Goal: Information Seeking & Learning: Check status

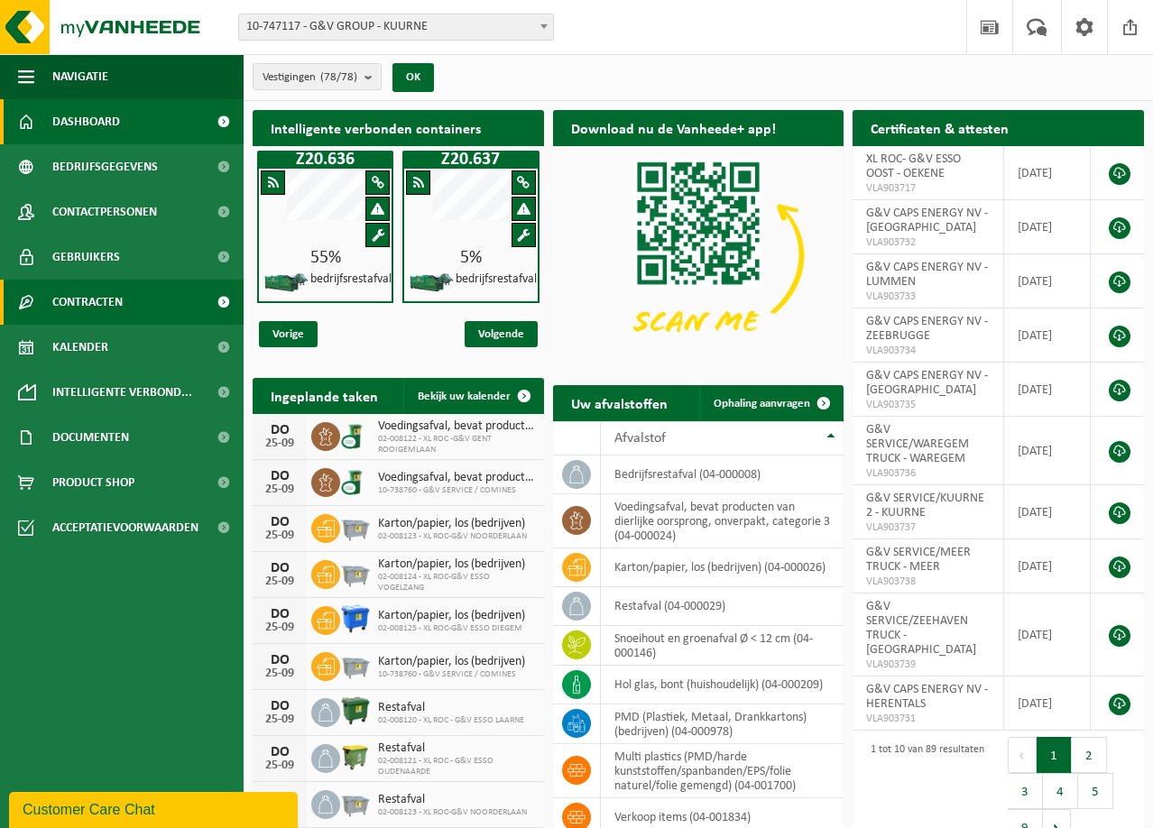
click at [188, 298] on link "Contracten" at bounding box center [122, 302] width 244 height 45
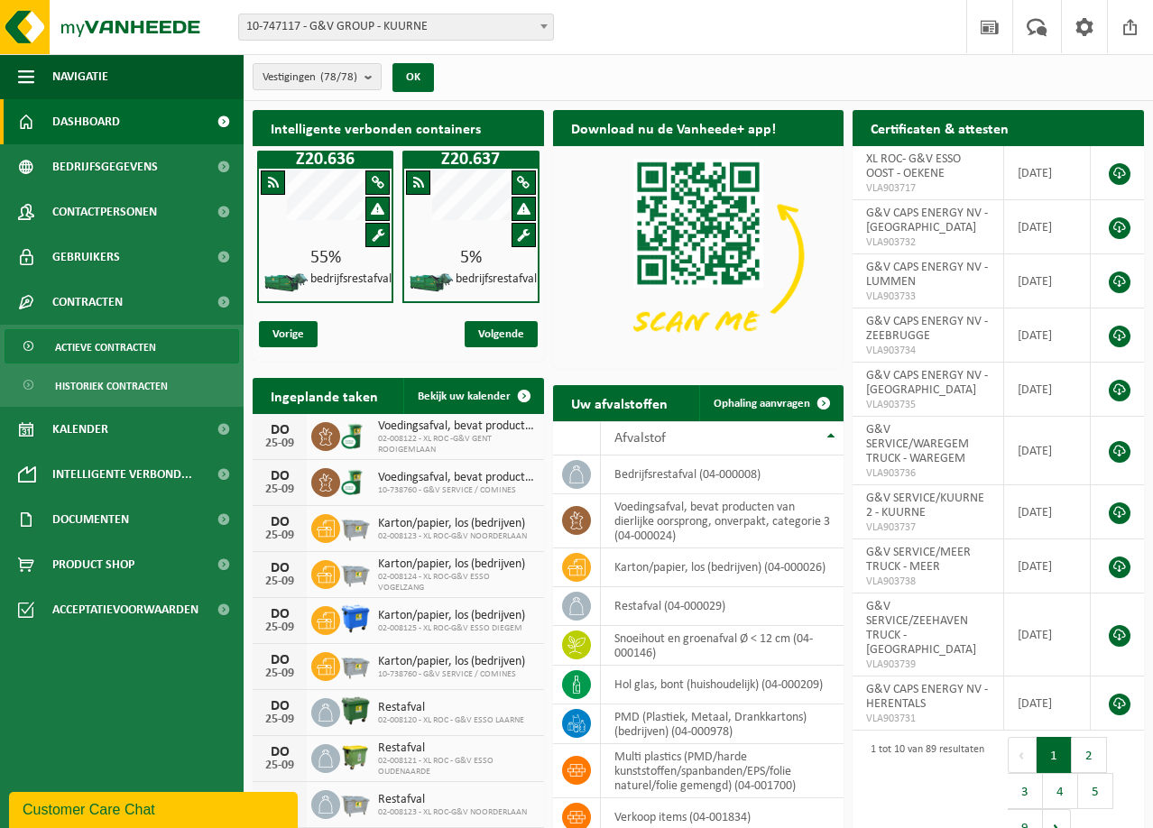
click at [158, 341] on link "Actieve contracten" at bounding box center [122, 346] width 235 height 34
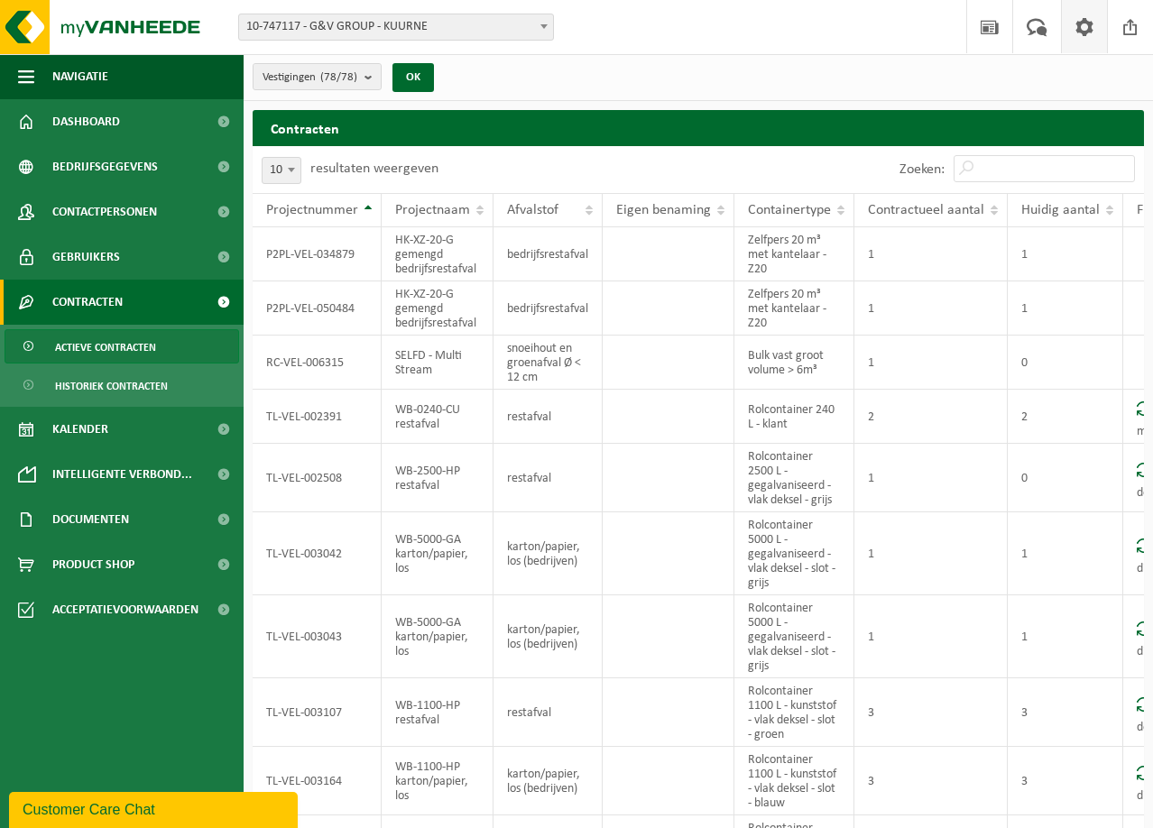
click at [1087, 32] on span at bounding box center [1084, 26] width 27 height 53
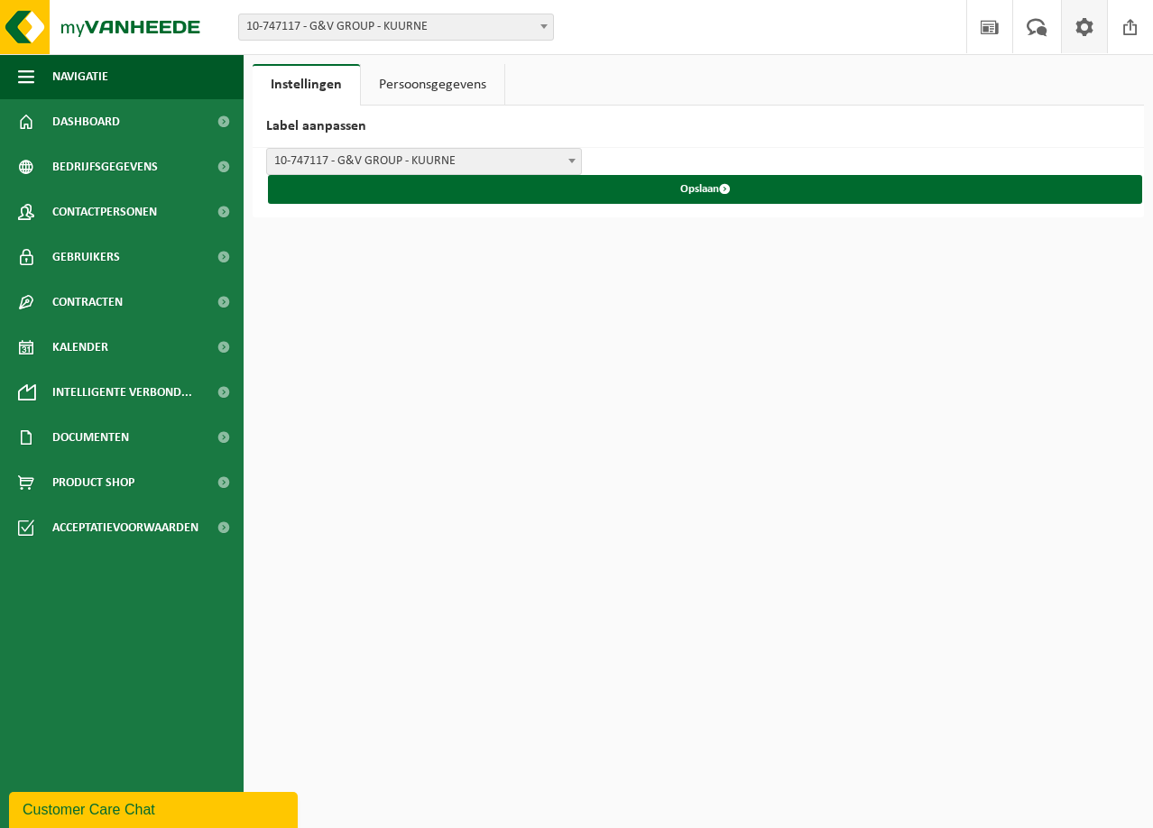
click at [458, 103] on link "Persoonsgegevens" at bounding box center [432, 85] width 143 height 42
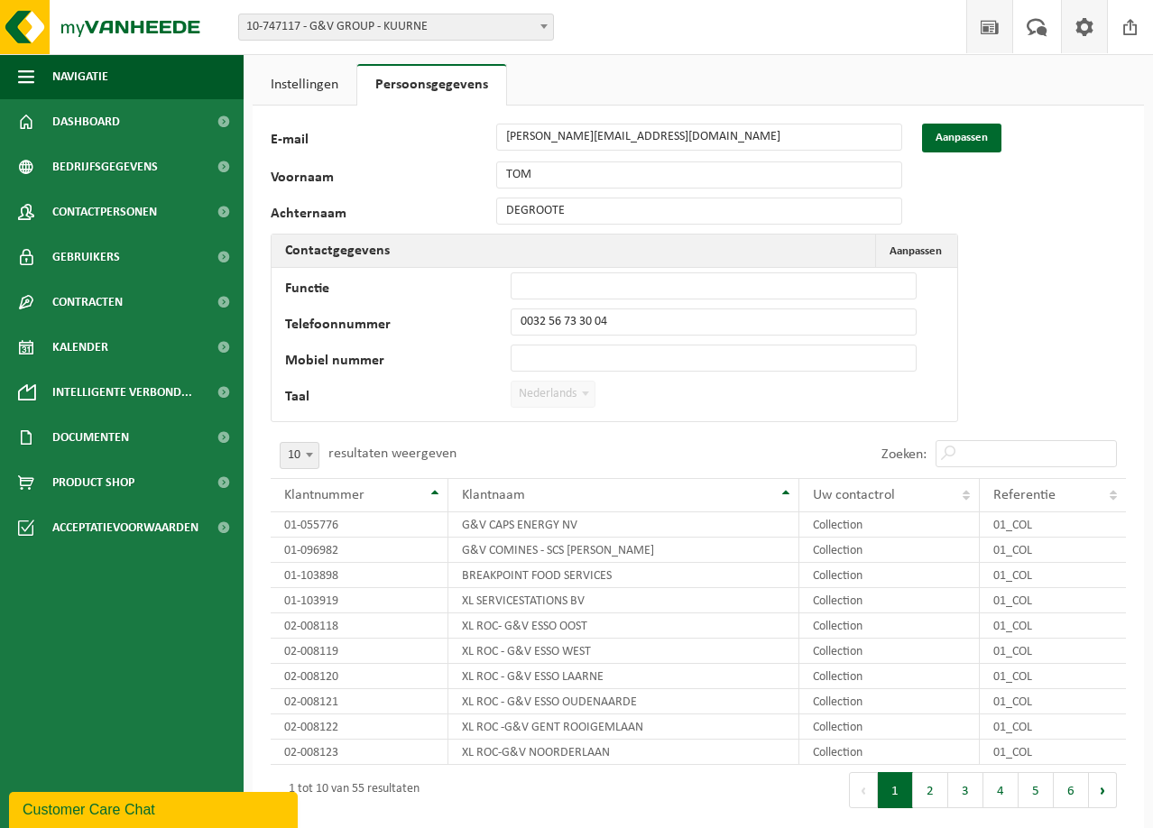
click at [984, 35] on span at bounding box center [989, 26] width 27 height 53
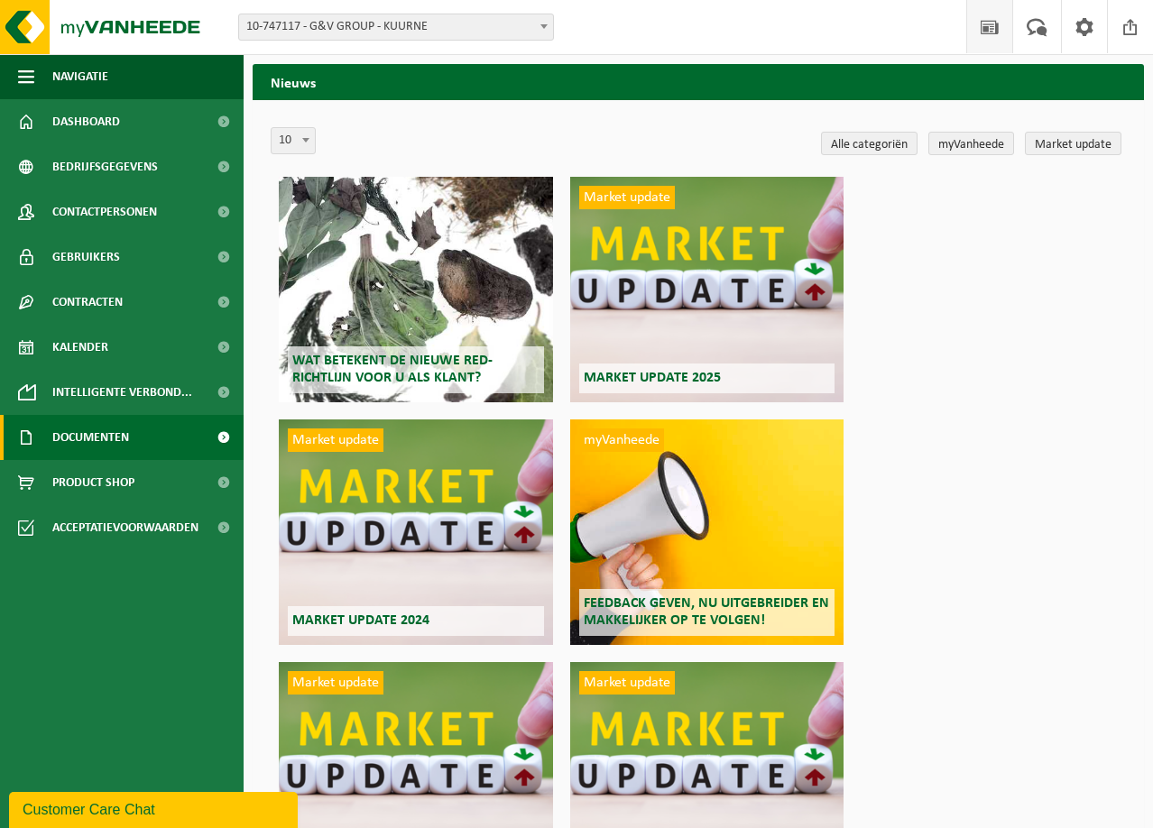
click at [161, 430] on link "Documenten" at bounding box center [122, 437] width 244 height 45
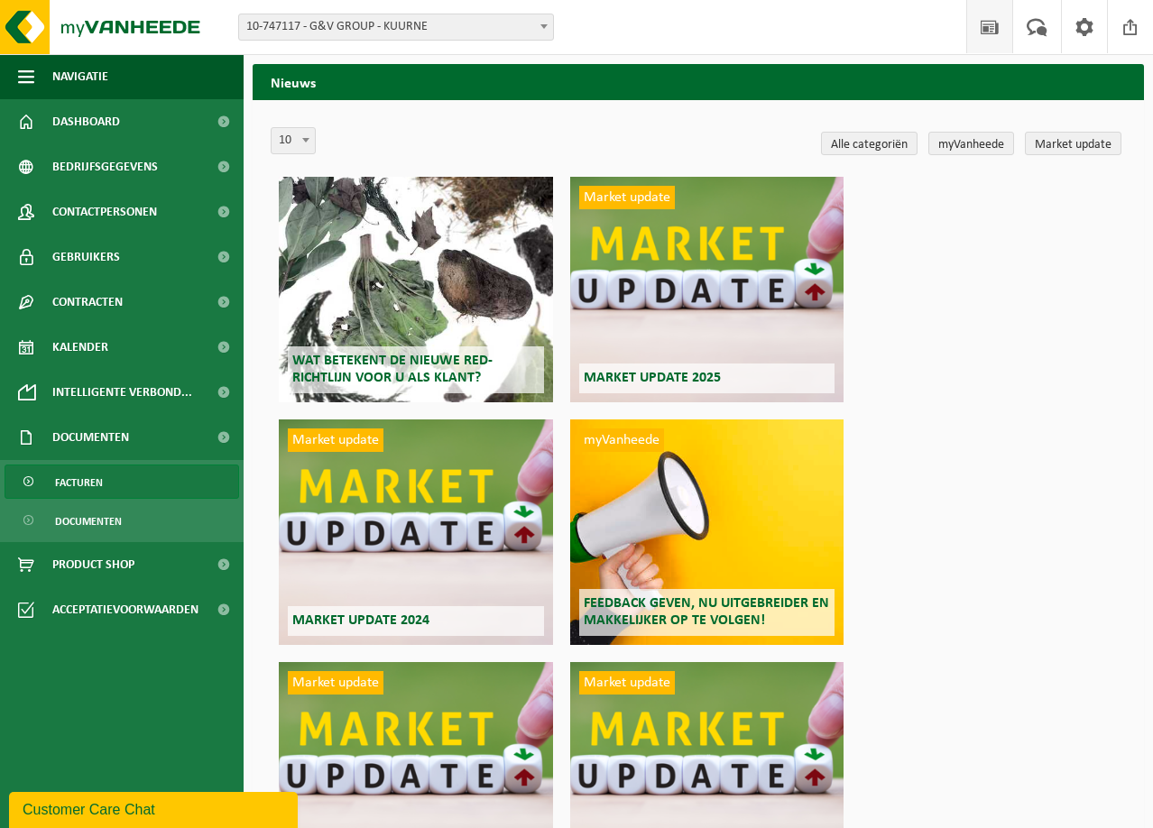
click at [133, 498] on link "Facturen" at bounding box center [122, 482] width 235 height 34
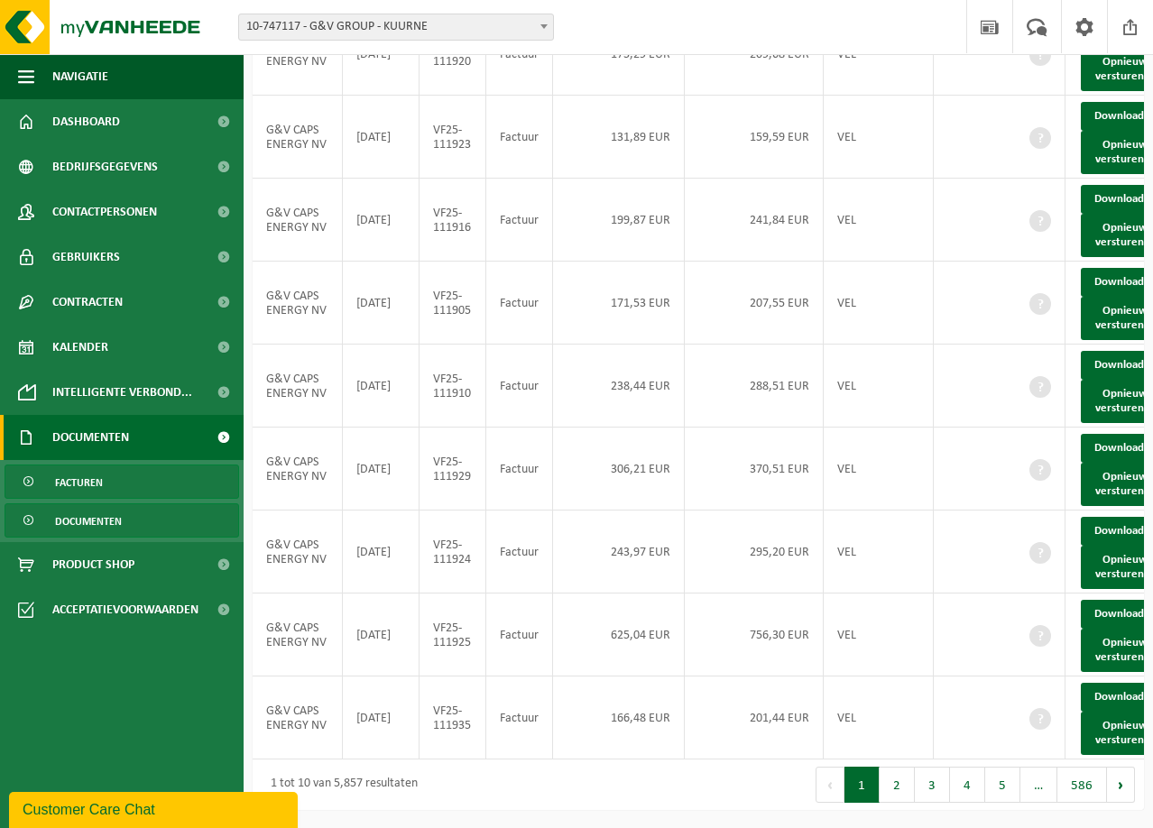
click at [117, 521] on span "Documenten" at bounding box center [88, 521] width 67 height 34
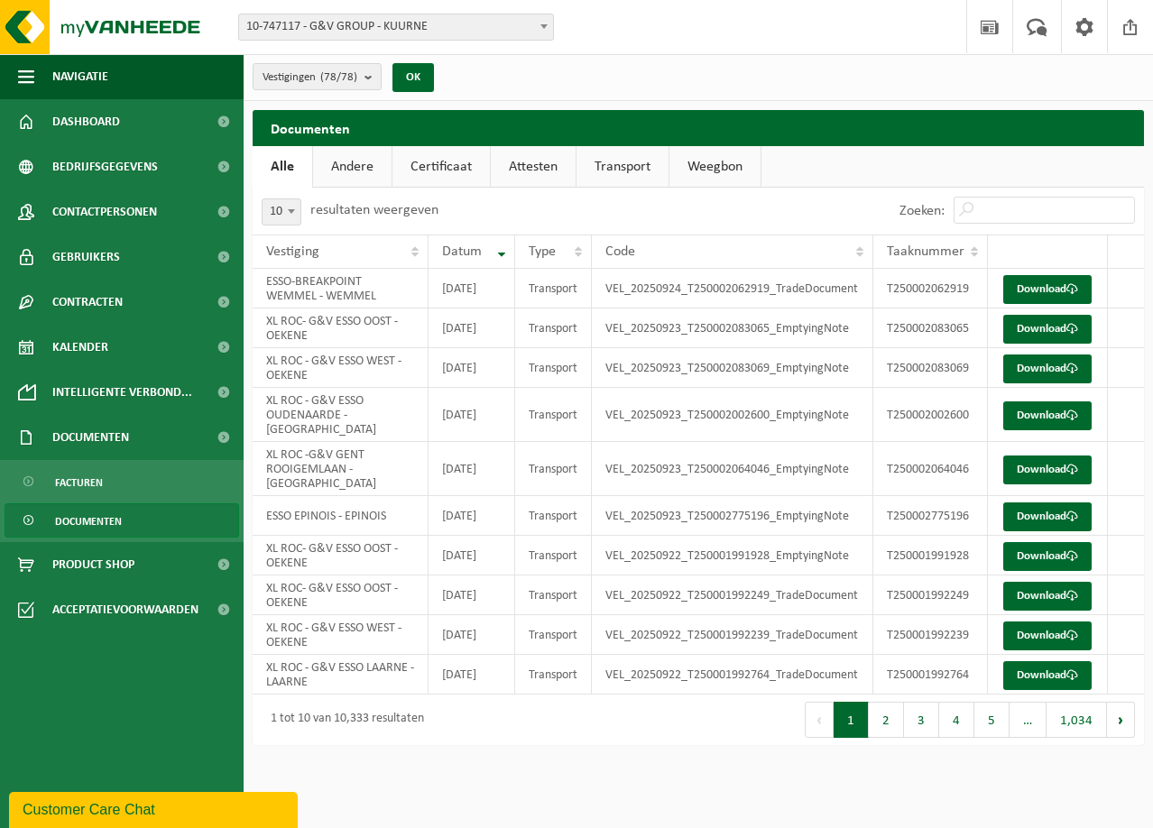
click at [357, 163] on link "Andere" at bounding box center [352, 167] width 79 height 42
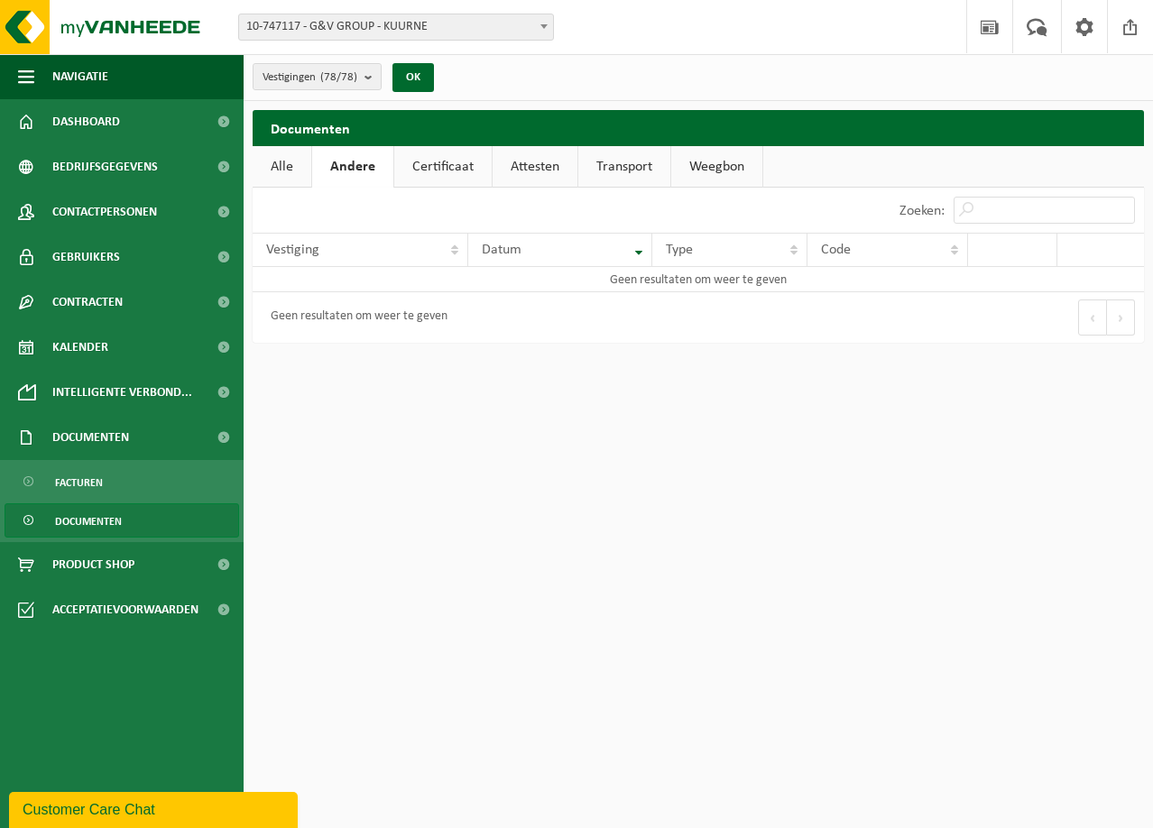
click at [436, 167] on link "Certificaat" at bounding box center [442, 167] width 97 height 42
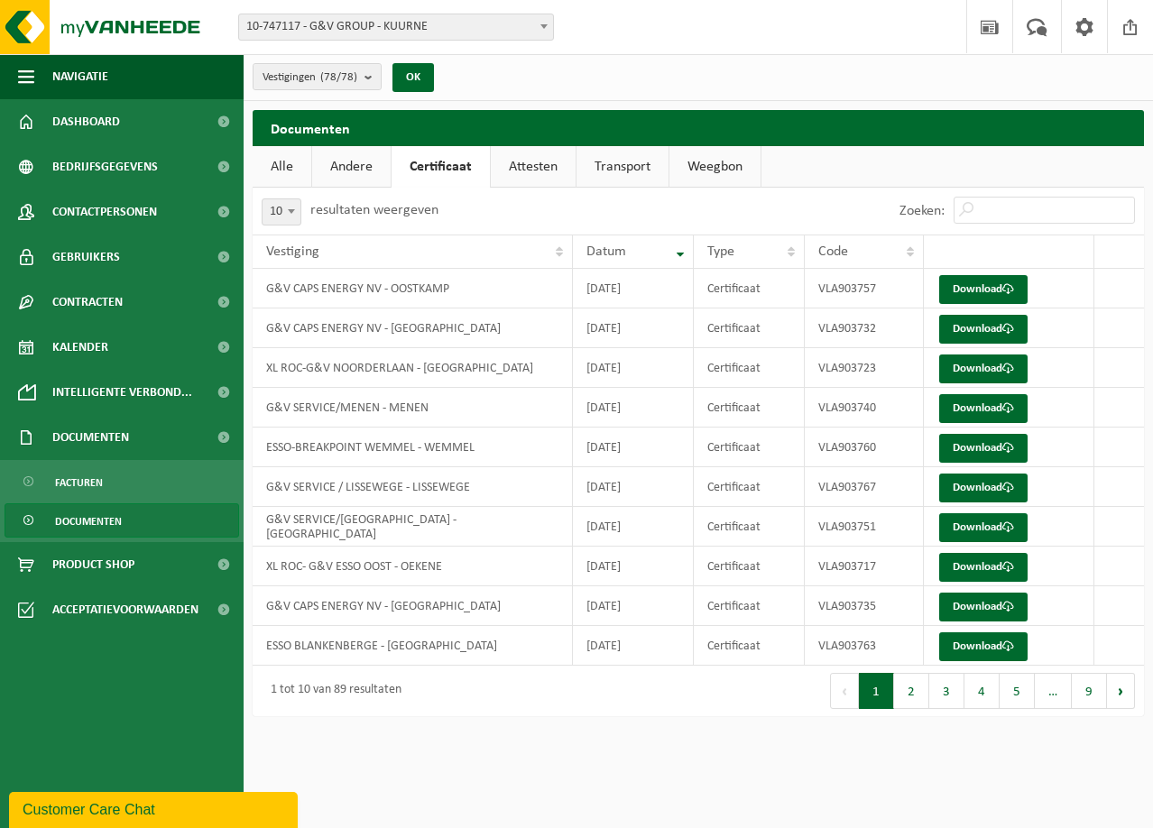
click at [556, 171] on link "Attesten" at bounding box center [533, 167] width 85 height 42
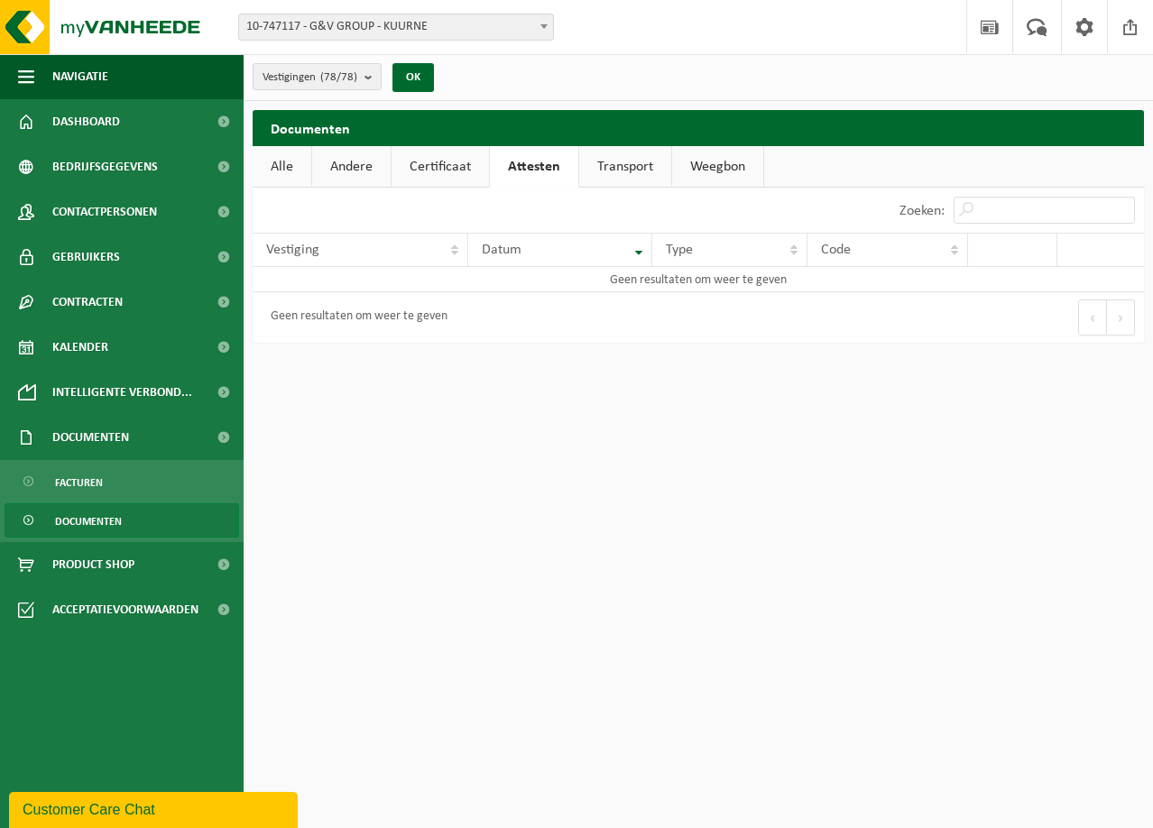
click at [466, 165] on link "Certificaat" at bounding box center [440, 167] width 97 height 42
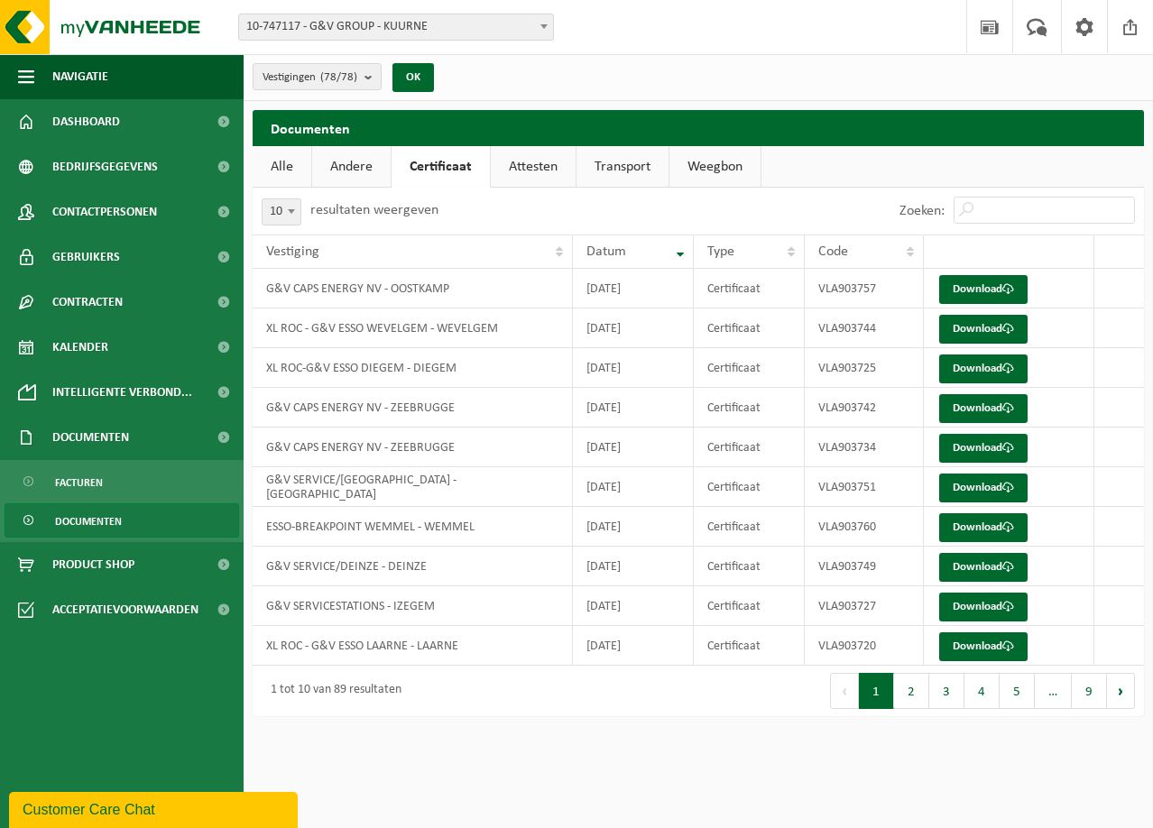
click at [520, 168] on link "Attesten" at bounding box center [533, 167] width 85 height 42
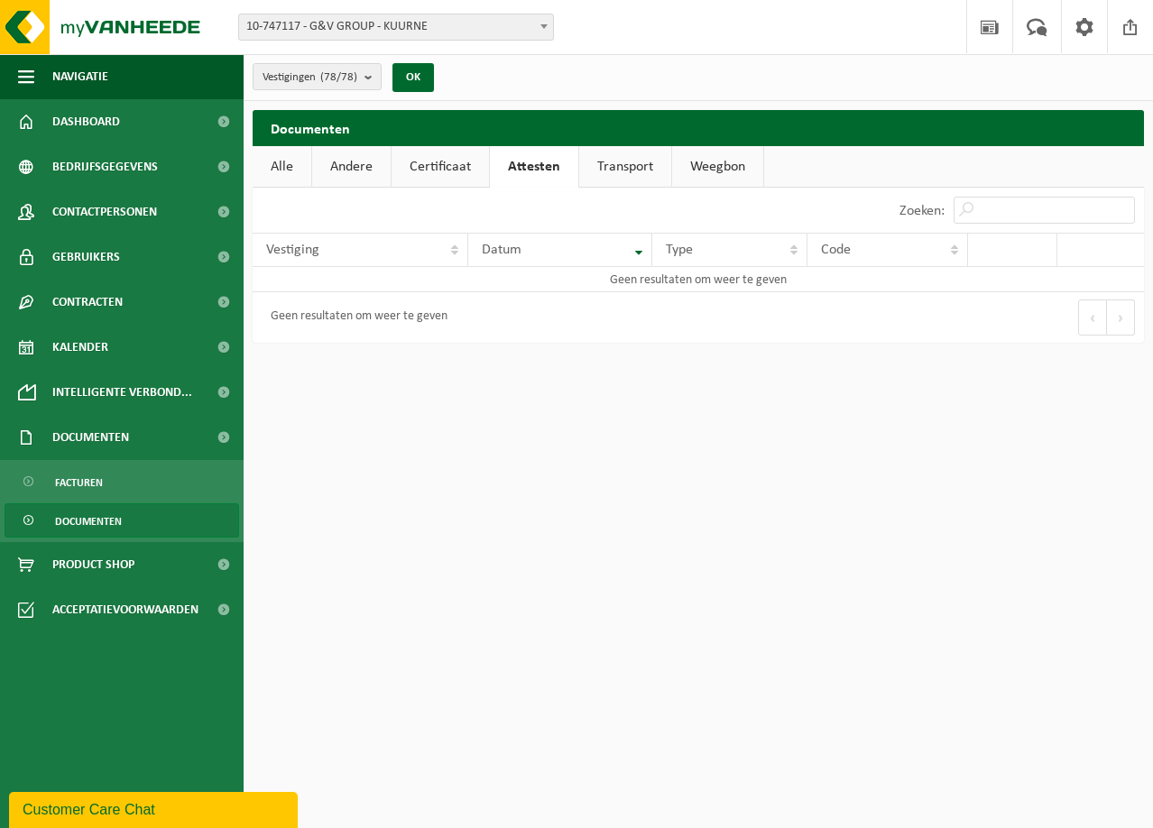
click at [644, 157] on link "Transport" at bounding box center [625, 167] width 92 height 42
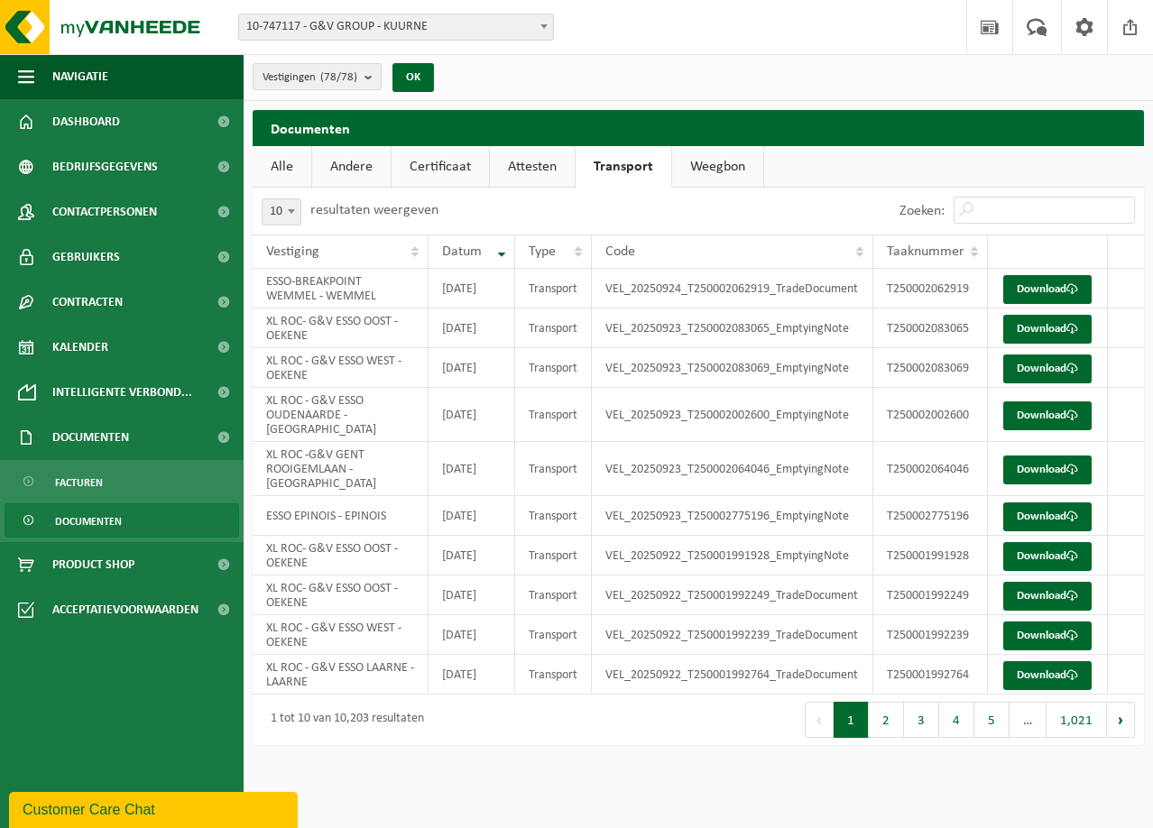
click at [729, 171] on link "Weegbon" at bounding box center [717, 167] width 91 height 42
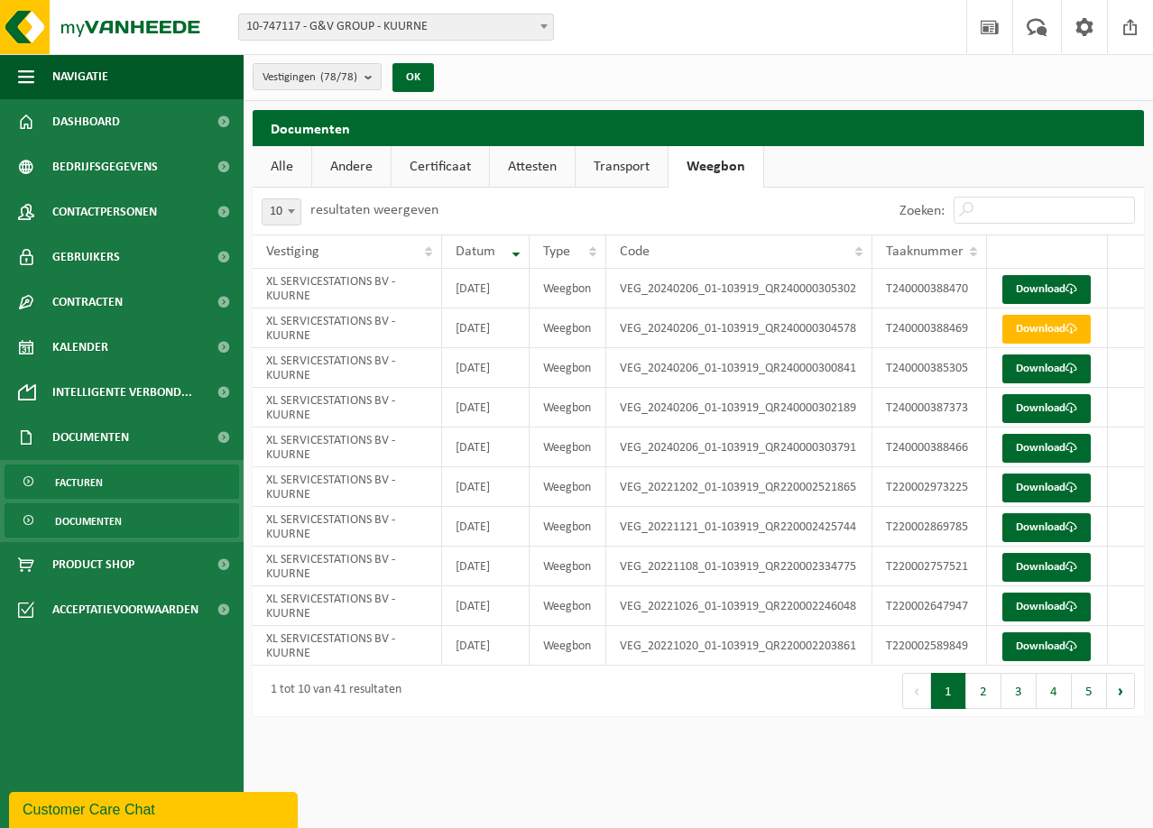
click at [104, 472] on link "Facturen" at bounding box center [122, 482] width 235 height 34
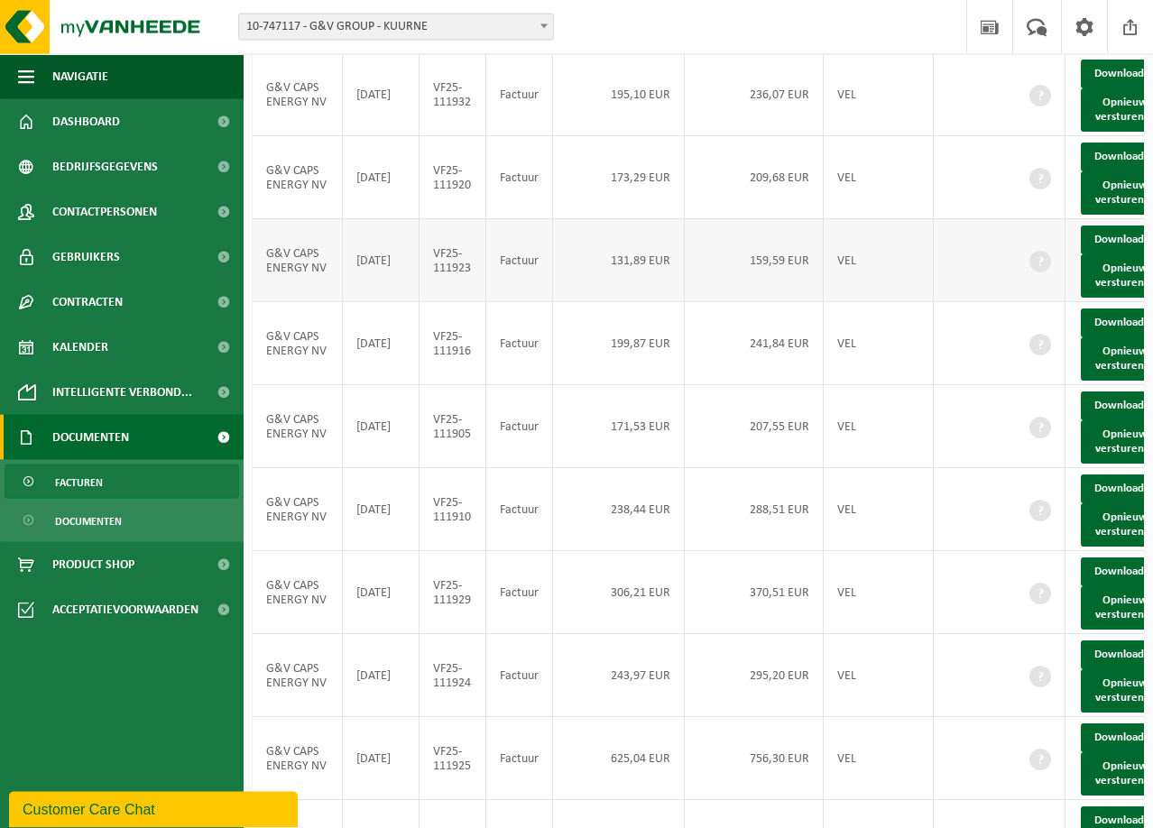
scroll to position [92, 0]
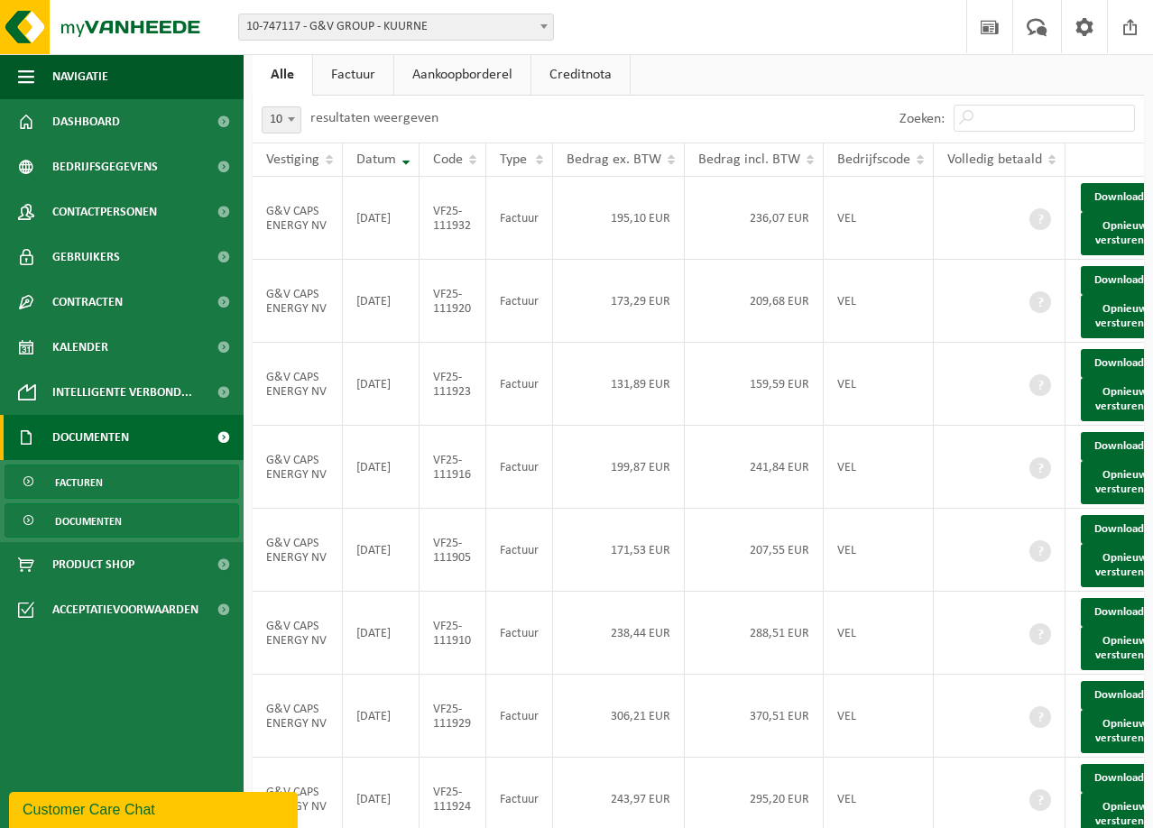
click at [133, 514] on link "Documenten" at bounding box center [122, 521] width 235 height 34
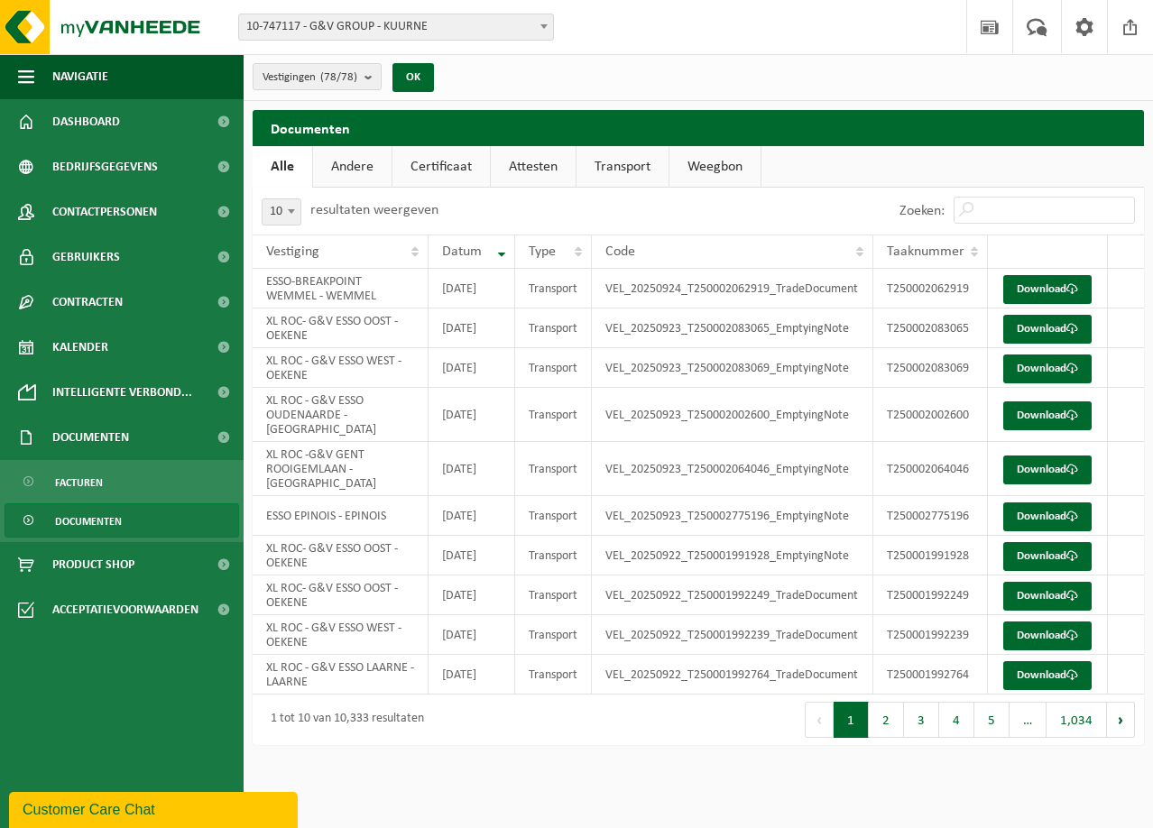
click at [378, 176] on link "Andere" at bounding box center [352, 167] width 79 height 42
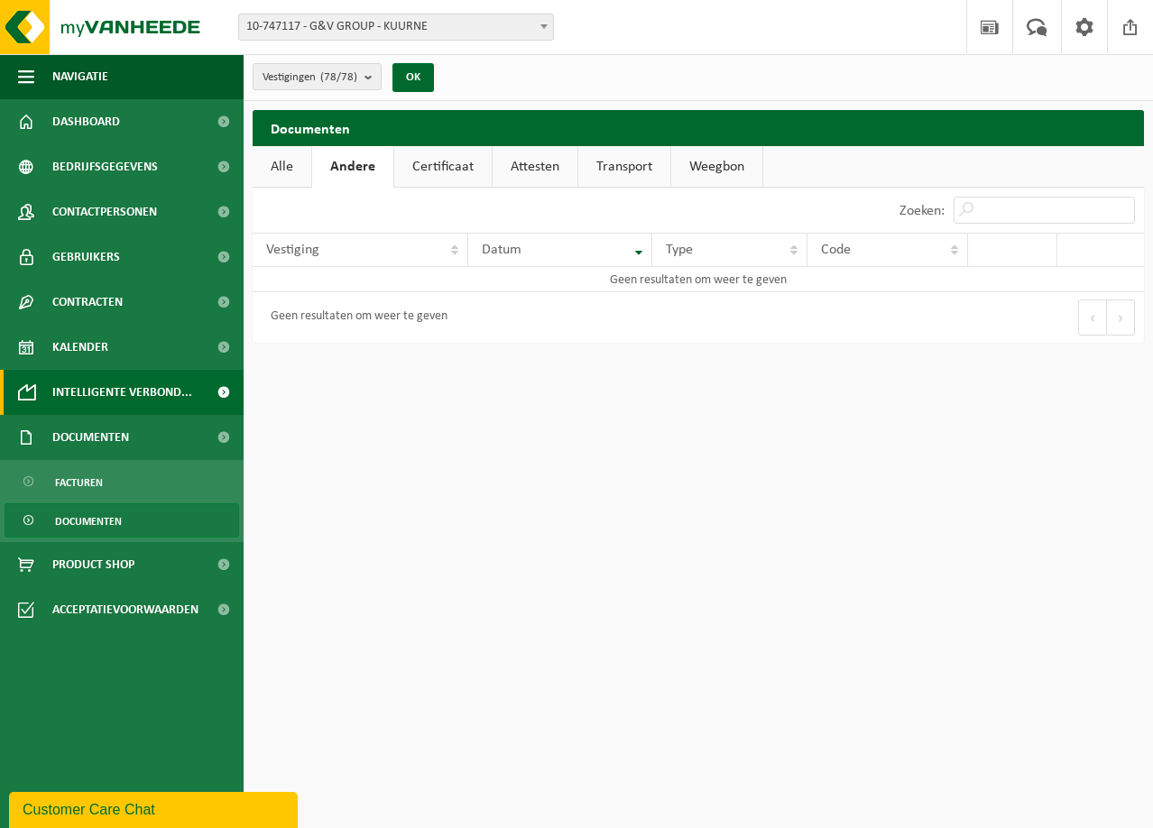
click at [217, 393] on span at bounding box center [223, 392] width 41 height 45
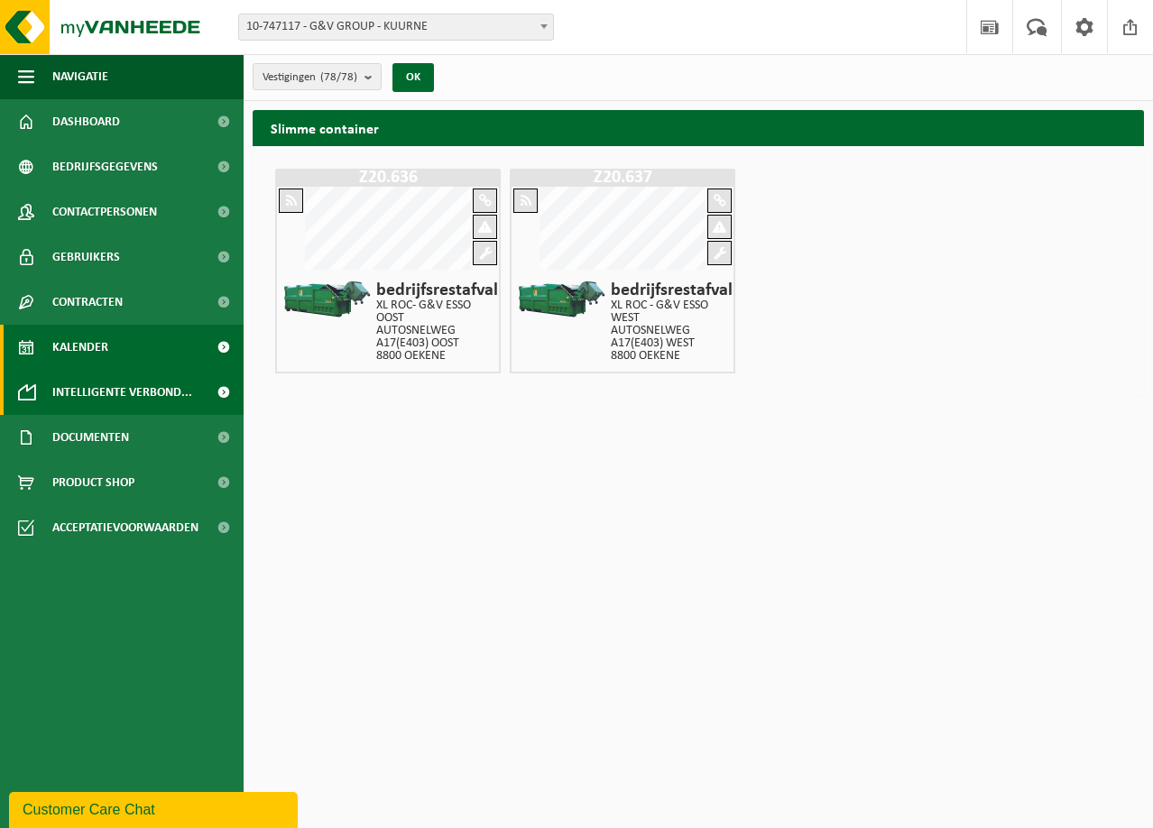
click at [135, 352] on link "Kalender" at bounding box center [122, 347] width 244 height 45
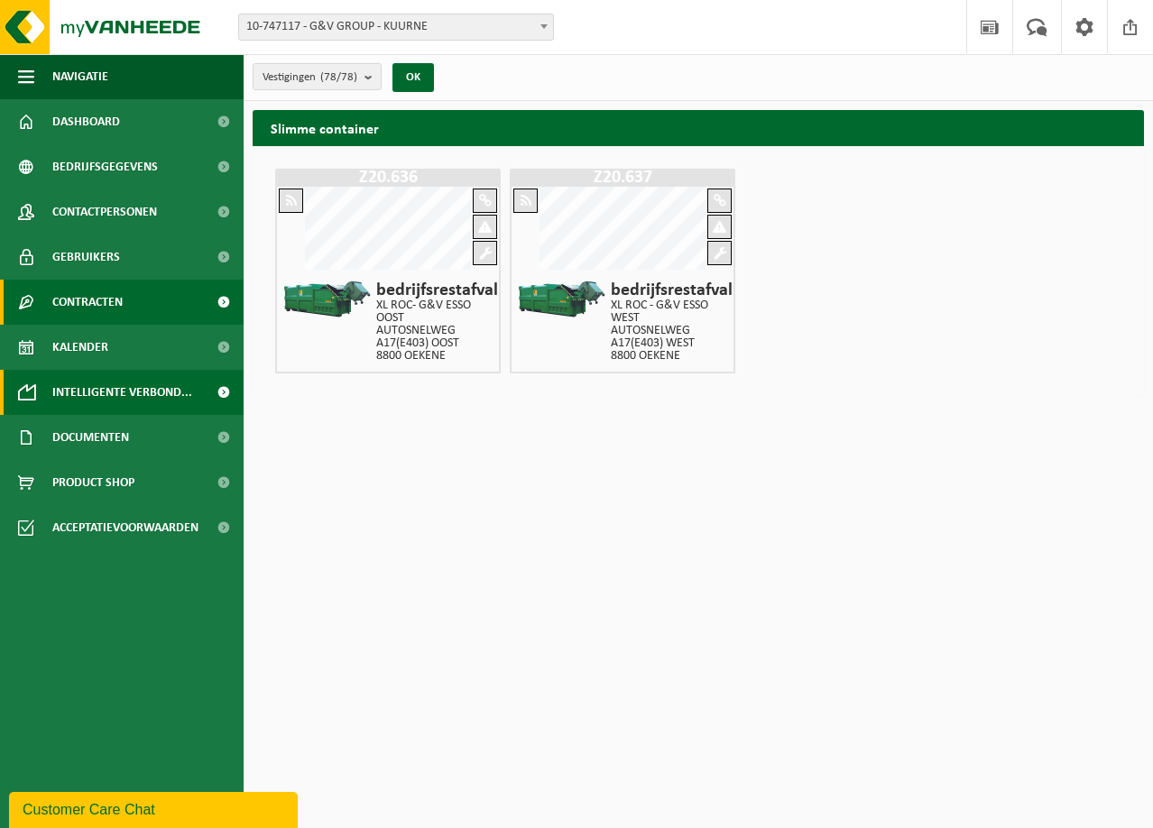
click at [100, 311] on span "Contracten" at bounding box center [87, 302] width 70 height 45
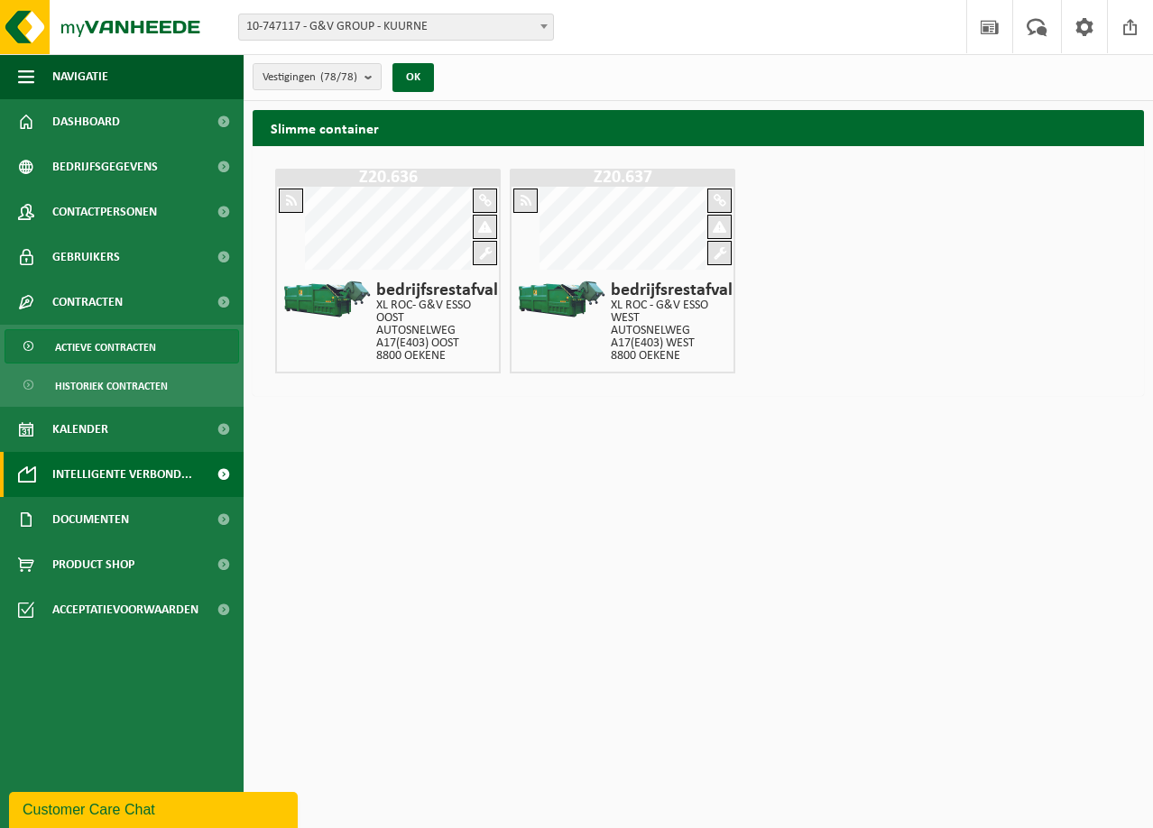
click at [107, 340] on span "Actieve contracten" at bounding box center [105, 347] width 101 height 34
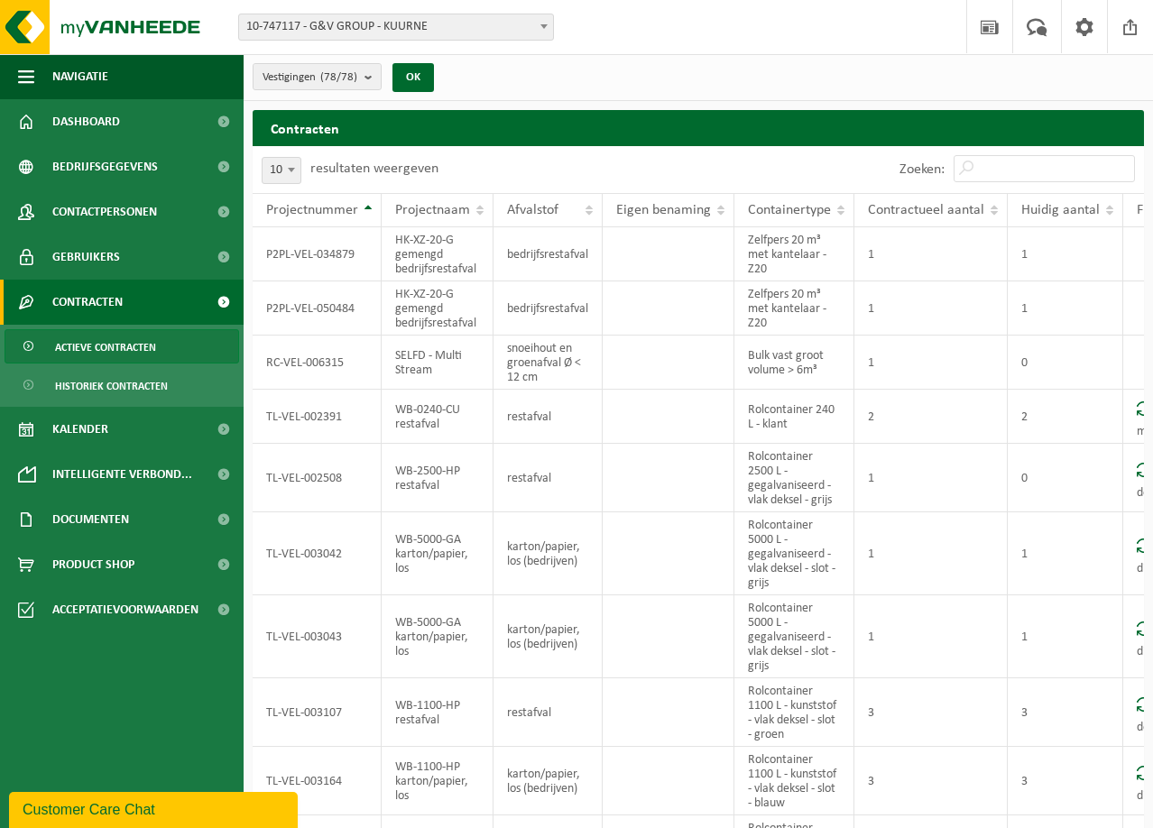
click at [297, 168] on span at bounding box center [291, 169] width 18 height 23
select select "100"
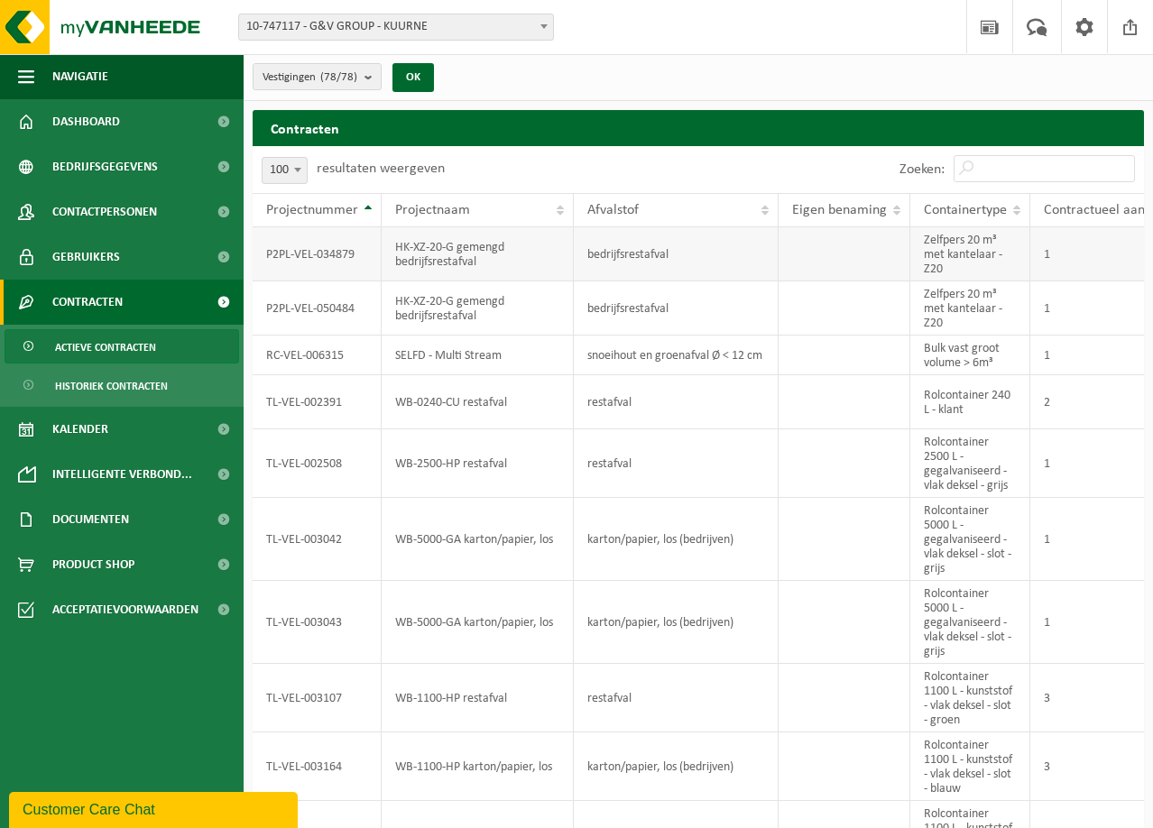
click at [311, 257] on td "P2PL-VEL-034879" at bounding box center [317, 254] width 129 height 54
